Goal: Information Seeking & Learning: Find specific fact

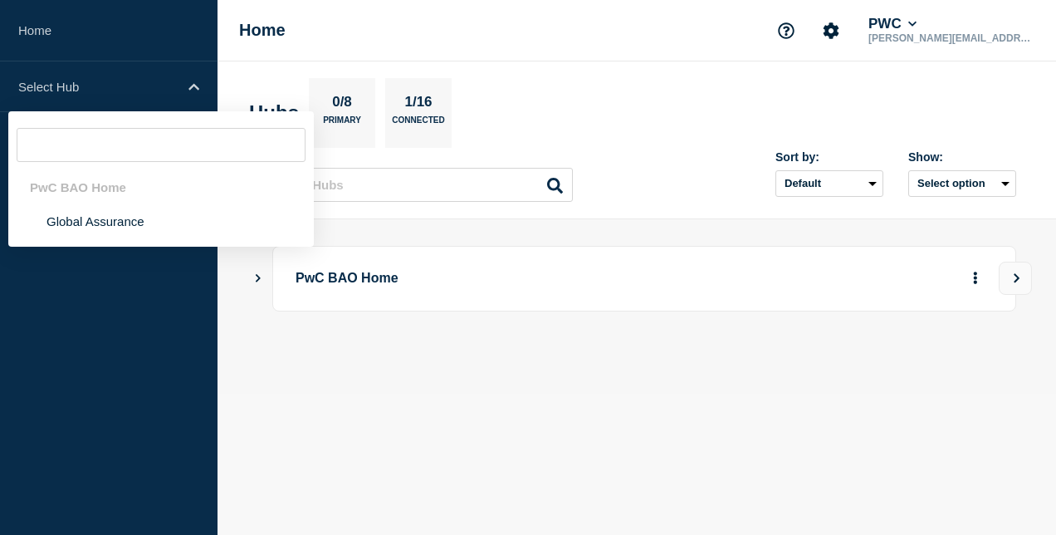
click at [96, 225] on li "Global Assurance" at bounding box center [161, 221] width 306 height 34
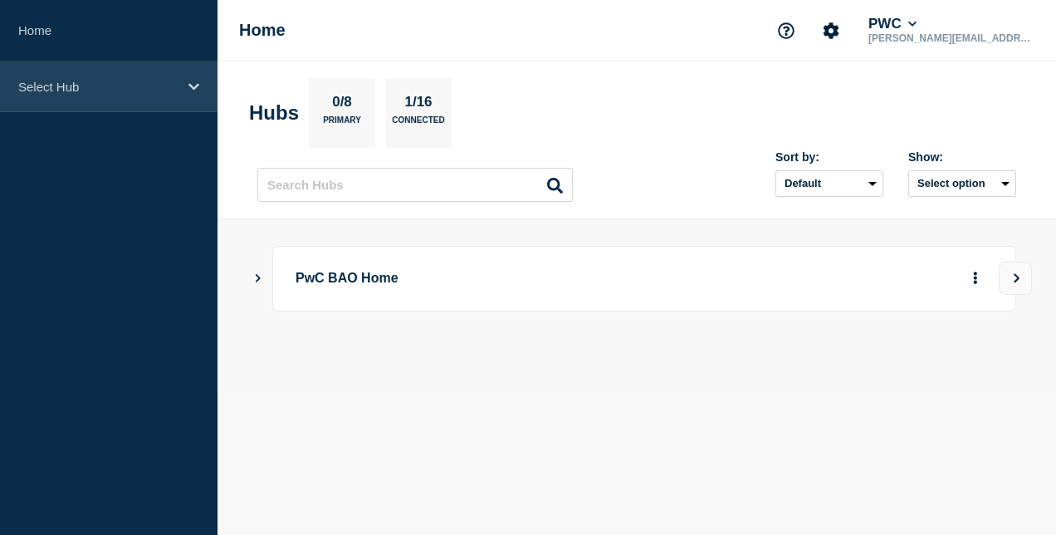
click at [132, 91] on p "Select Hub" at bounding box center [97, 87] width 159 height 14
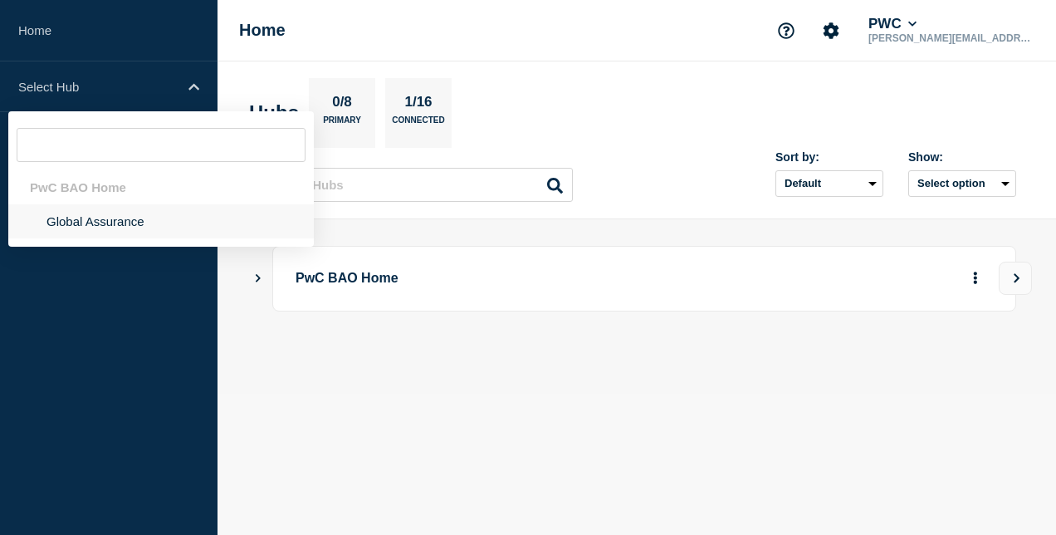
click at [149, 215] on li "Global Assurance" at bounding box center [161, 221] width 306 height 34
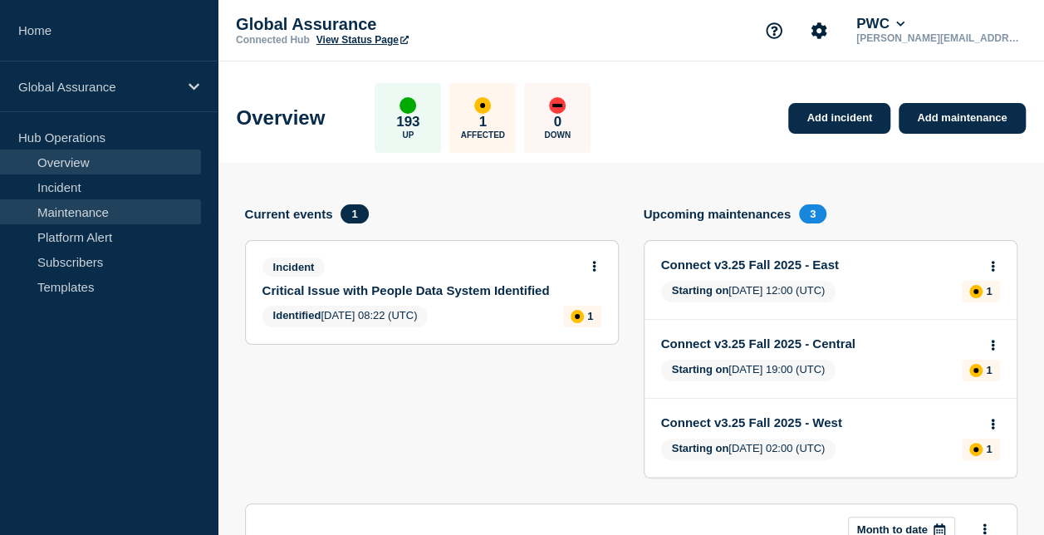
click at [115, 209] on link "Maintenance" at bounding box center [100, 211] width 201 height 25
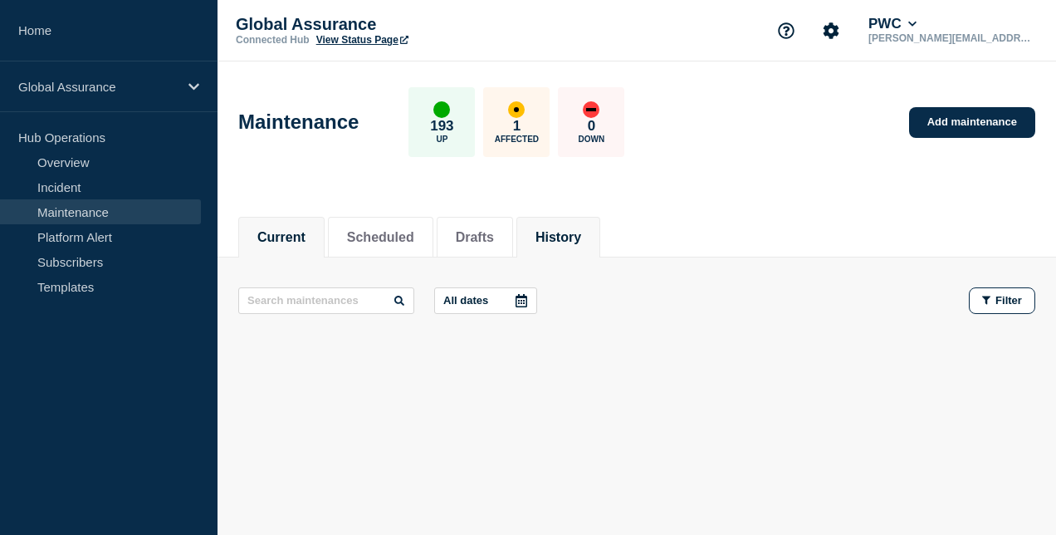
click at [596, 223] on li "History" at bounding box center [559, 237] width 84 height 41
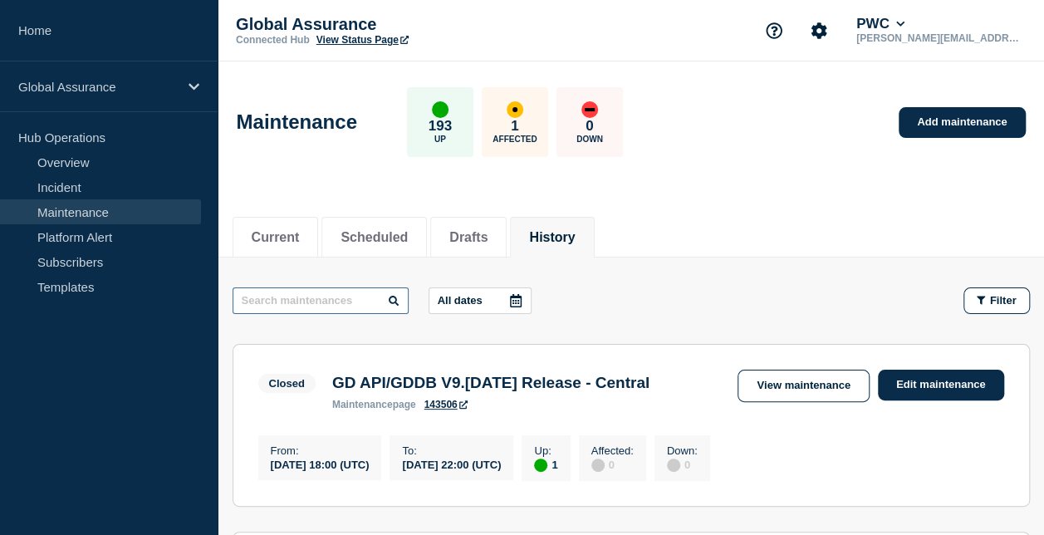
click at [339, 297] on input "text" at bounding box center [321, 300] width 176 height 27
type input "[GEOGRAPHIC_DATA]"
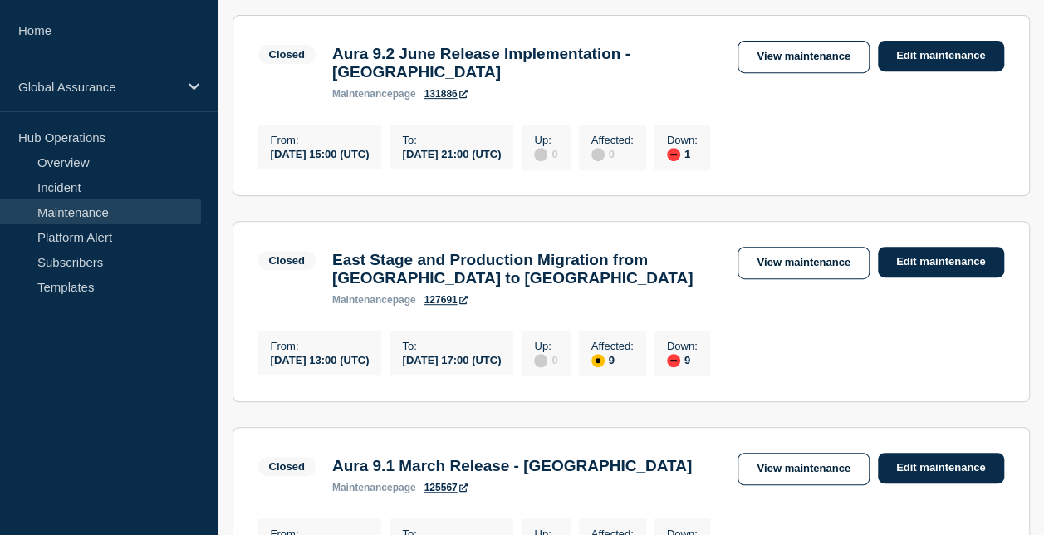
scroll to position [332, 0]
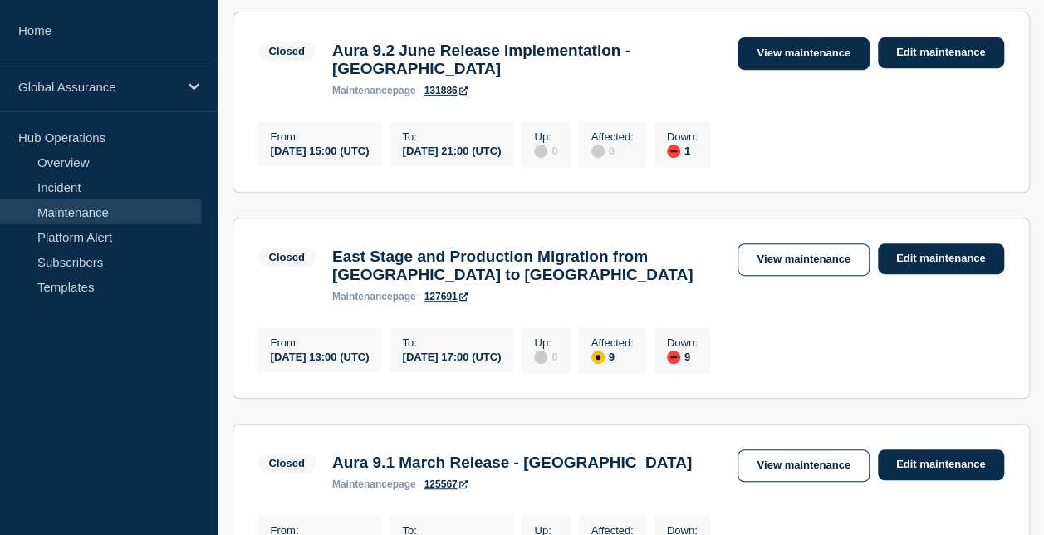
click at [827, 51] on link "View maintenance" at bounding box center [802, 53] width 131 height 32
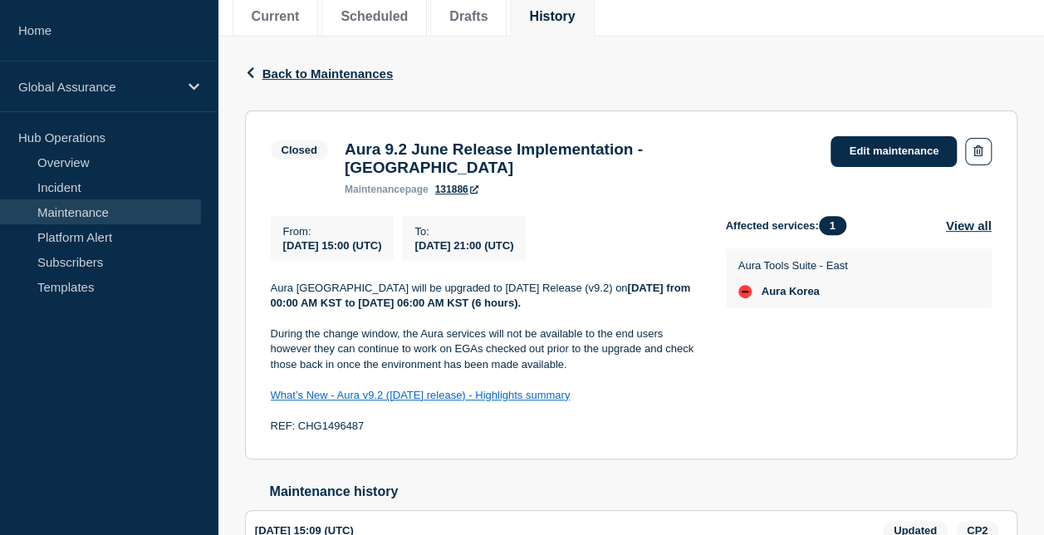
scroll to position [249, 0]
